Goal: Task Accomplishment & Management: Use online tool/utility

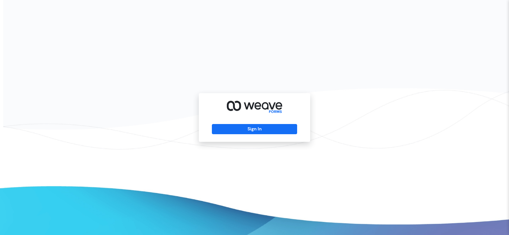
click at [268, 134] on div "Sign In" at bounding box center [254, 117] width 111 height 49
click at [268, 130] on button "Sign In" at bounding box center [254, 129] width 85 height 10
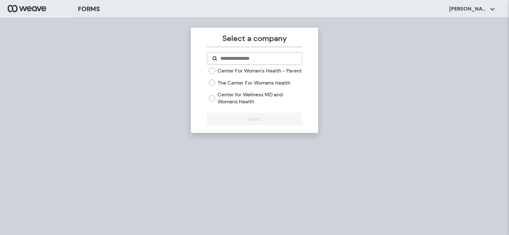
click at [219, 74] on label "Center For Women's Health - Parent" at bounding box center [260, 70] width 84 height 7
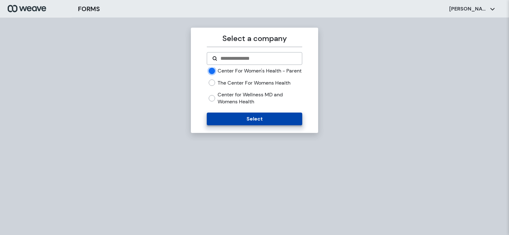
click at [220, 123] on button "Select" at bounding box center [254, 119] width 95 height 13
